Goal: Transaction & Acquisition: Subscribe to service/newsletter

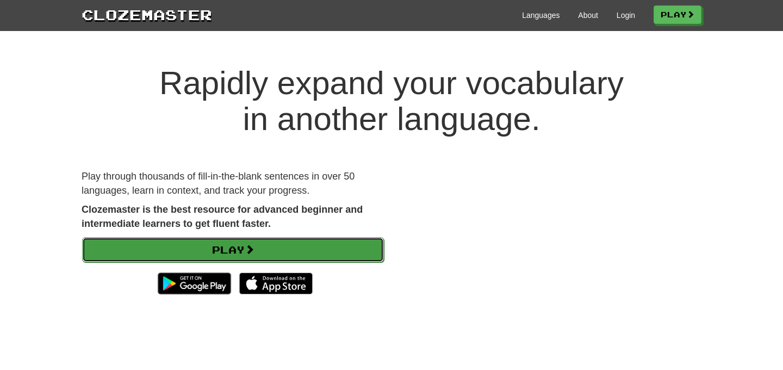
click at [305, 246] on link "Play" at bounding box center [233, 249] width 302 height 25
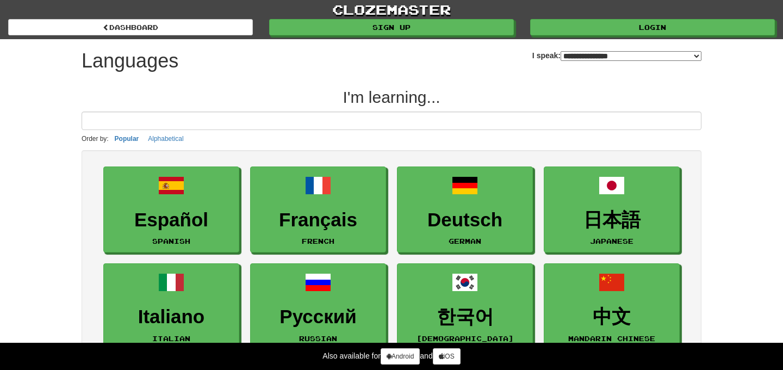
select select "*******"
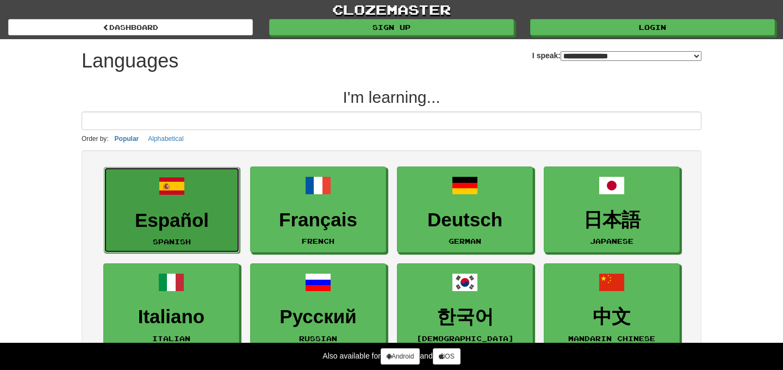
click at [210, 212] on h3 "Español" at bounding box center [172, 220] width 124 height 21
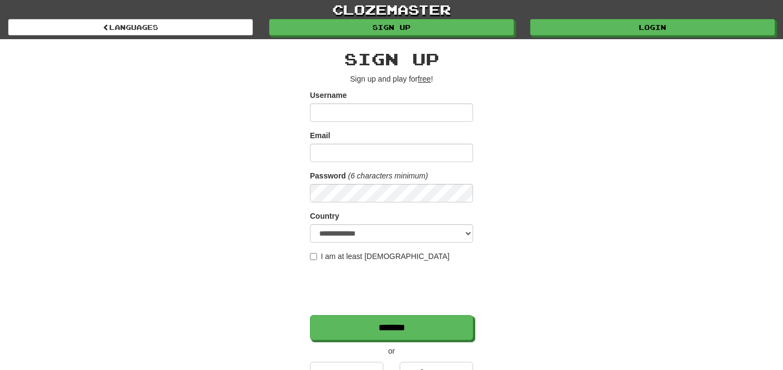
scroll to position [72, 0]
